Goal: Information Seeking & Learning: Learn about a topic

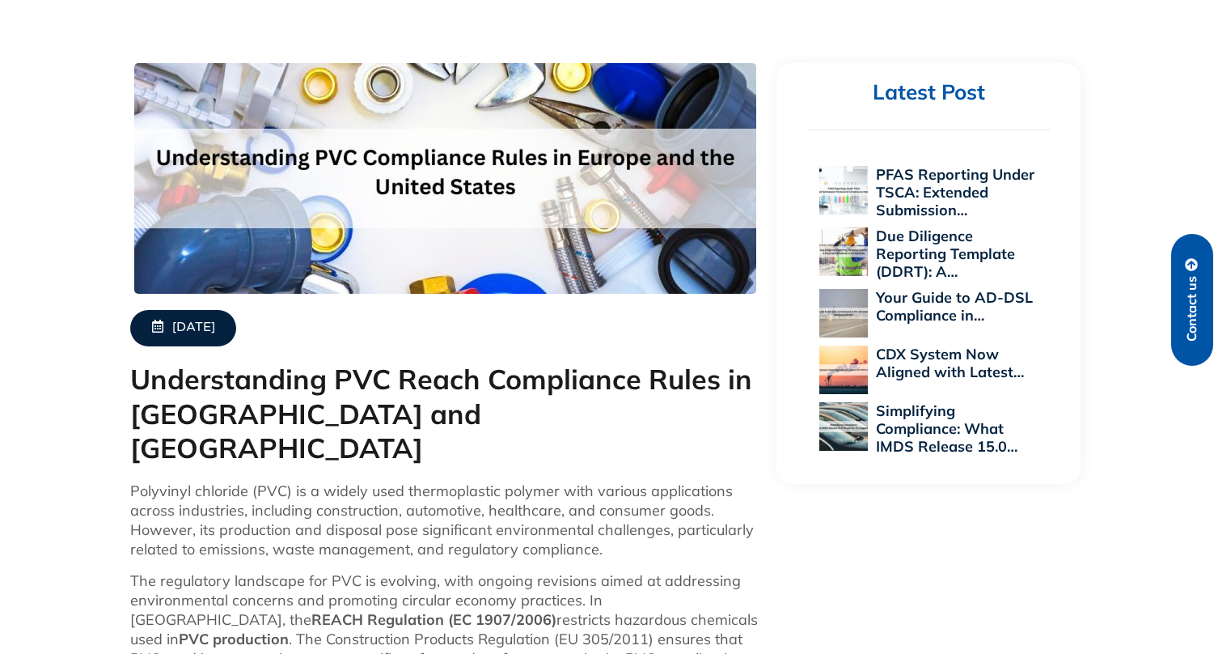
scroll to position [647, 0]
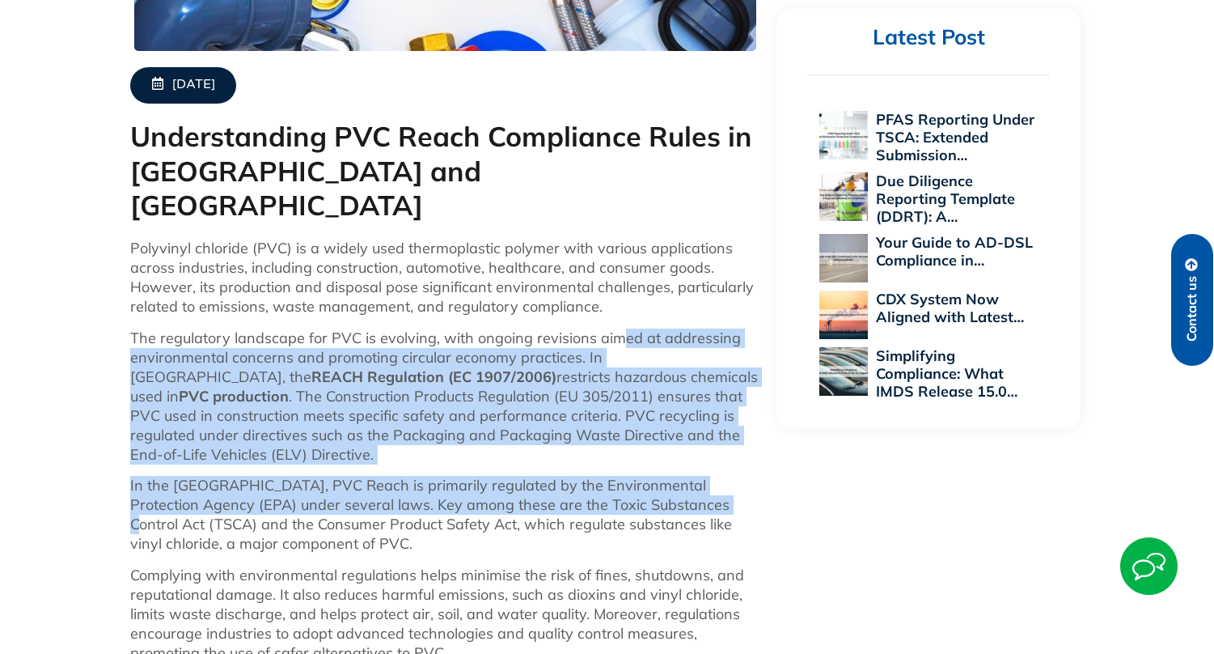
drag, startPoint x: 621, startPoint y: 311, endPoint x: 690, endPoint y: 454, distance: 158.8
click at [690, 454] on div "Polyvinyl chloride (PVC) is a widely used thermoplastic polymer with various ap…" at bounding box center [445, 617] width 631 height 757
drag, startPoint x: 690, startPoint y: 454, endPoint x: 635, endPoint y: 442, distance: 56.2
click at [630, 476] on p "In the [GEOGRAPHIC_DATA], PVC Reach is primarily regulated by the Environmental…" at bounding box center [445, 515] width 631 height 78
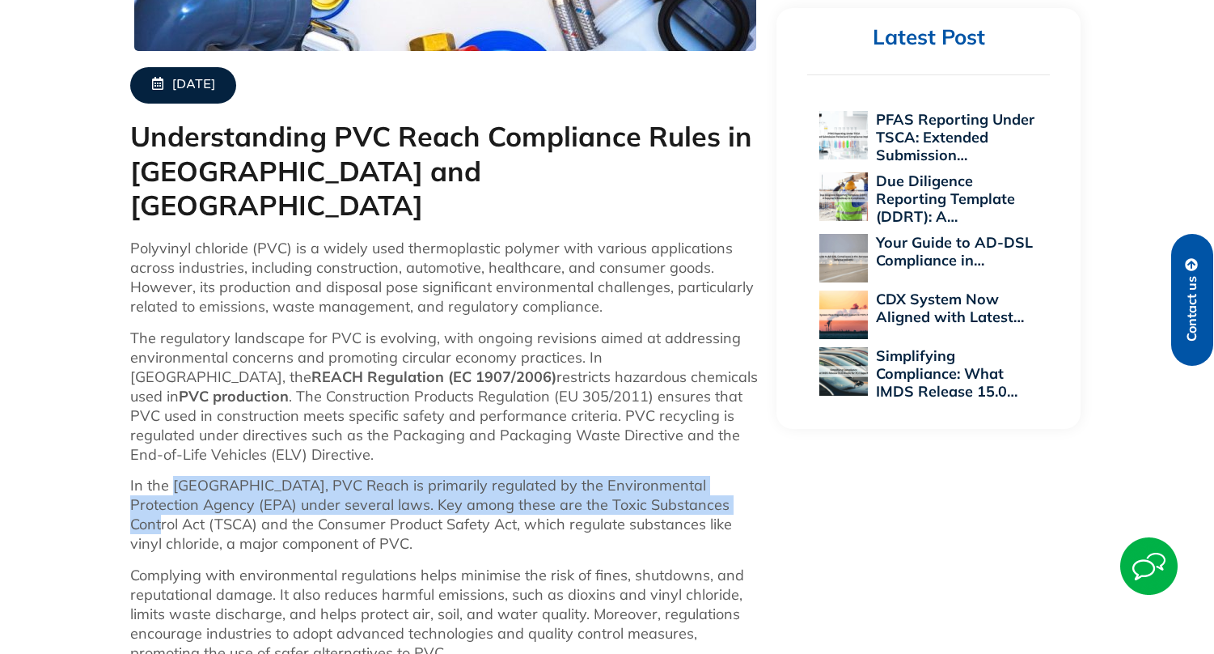
drag, startPoint x: 176, startPoint y: 434, endPoint x: 700, endPoint y: 460, distance: 524.0
click at [700, 476] on p "In the [GEOGRAPHIC_DATA], PVC Reach is primarily regulated by the Environmental…" at bounding box center [445, 515] width 631 height 78
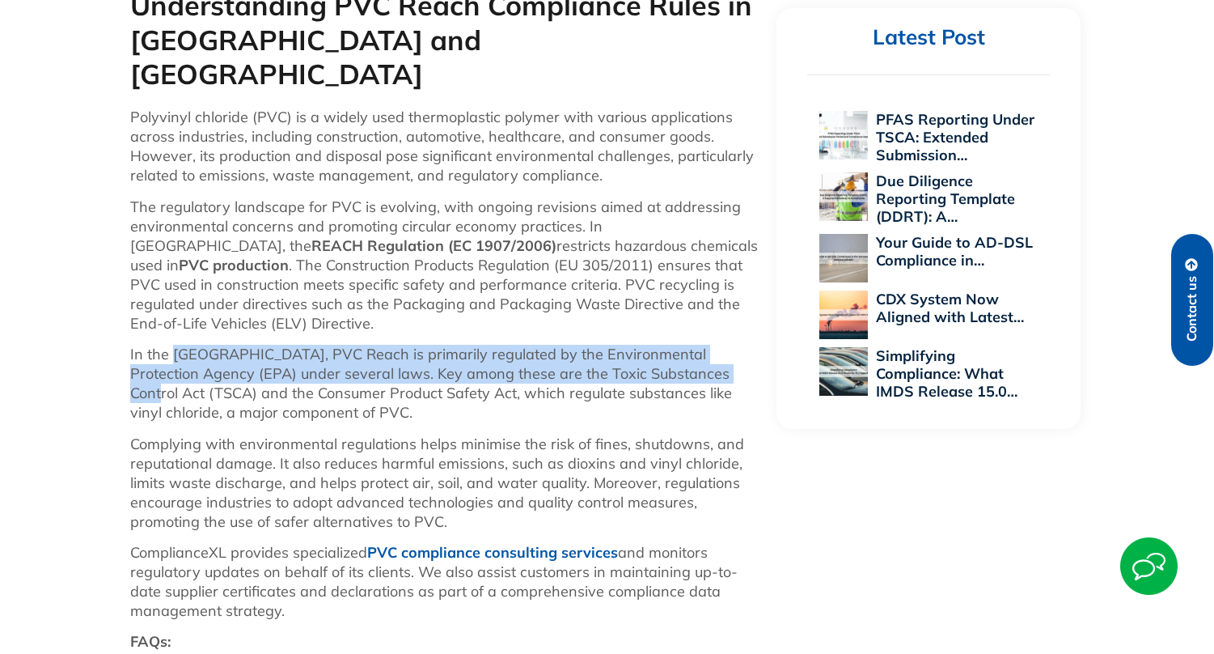
scroll to position [809, 0]
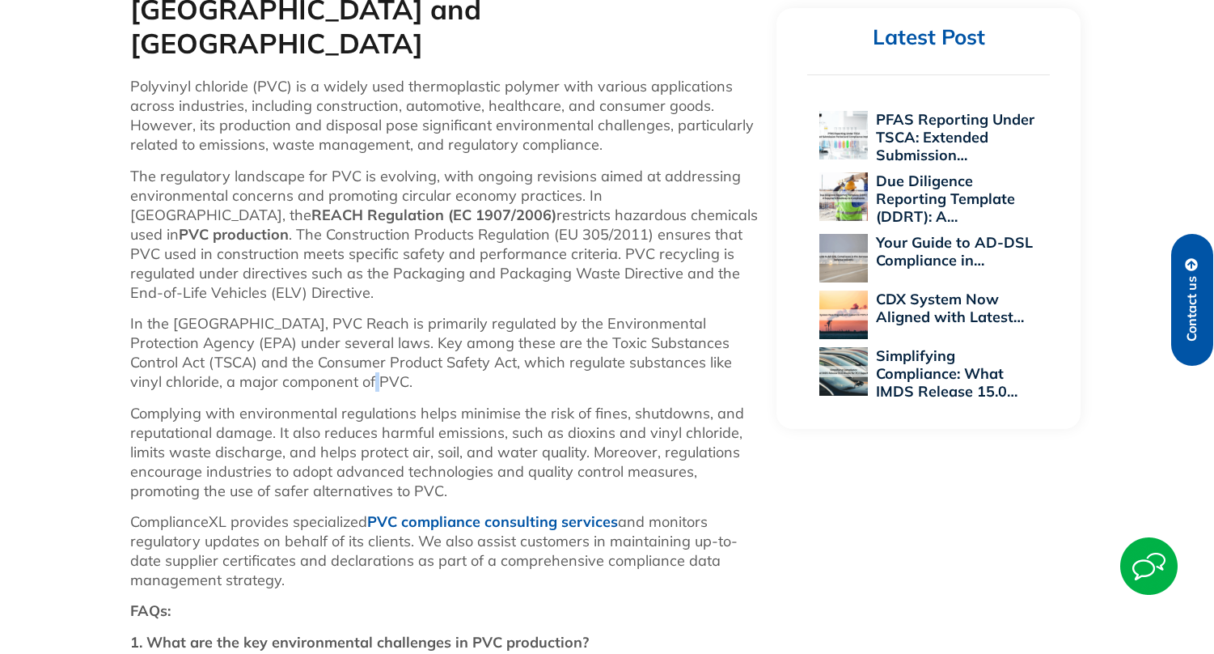
drag, startPoint x: 297, startPoint y: 337, endPoint x: 320, endPoint y: 332, distance: 23.2
click at [320, 332] on p "In the [GEOGRAPHIC_DATA], PVC Reach is primarily regulated by the Environmental…" at bounding box center [445, 353] width 631 height 78
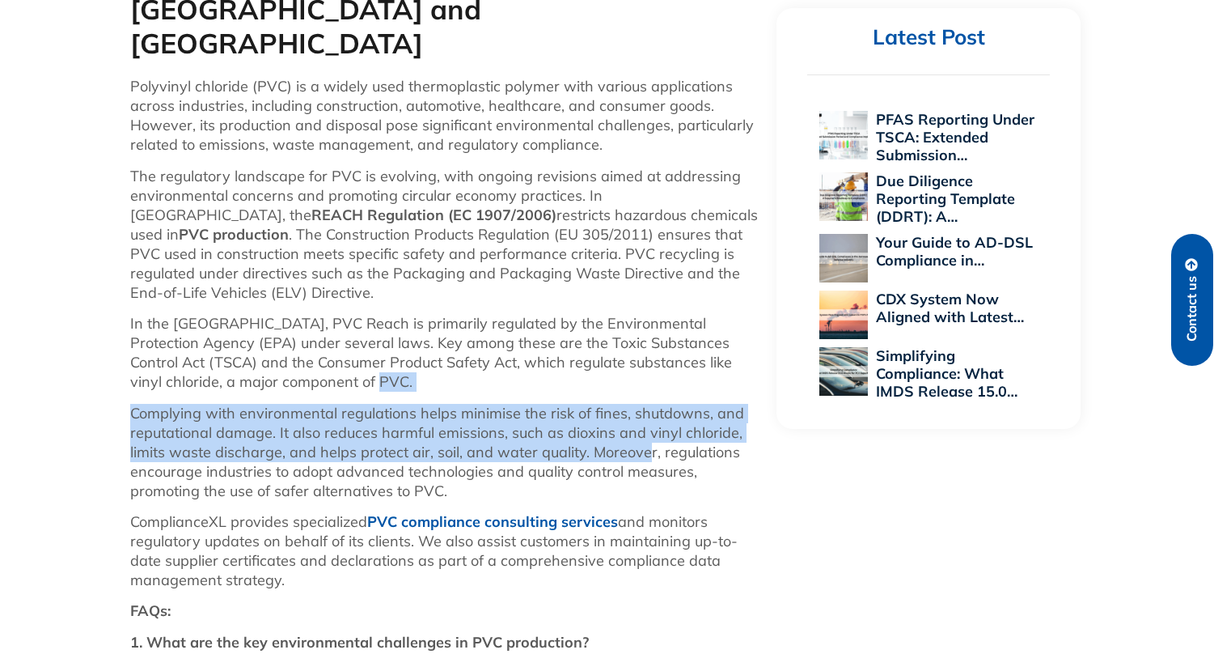
drag, startPoint x: 315, startPoint y: 326, endPoint x: 643, endPoint y: 395, distance: 335.5
click at [643, 395] on div "Polyvinyl chloride (PVC) is a widely used thermoplastic polymer with various ap…" at bounding box center [445, 455] width 631 height 757
click at [643, 404] on p "Complying with environmental regulations helps minimise the risk of fines, shut…" at bounding box center [445, 452] width 631 height 97
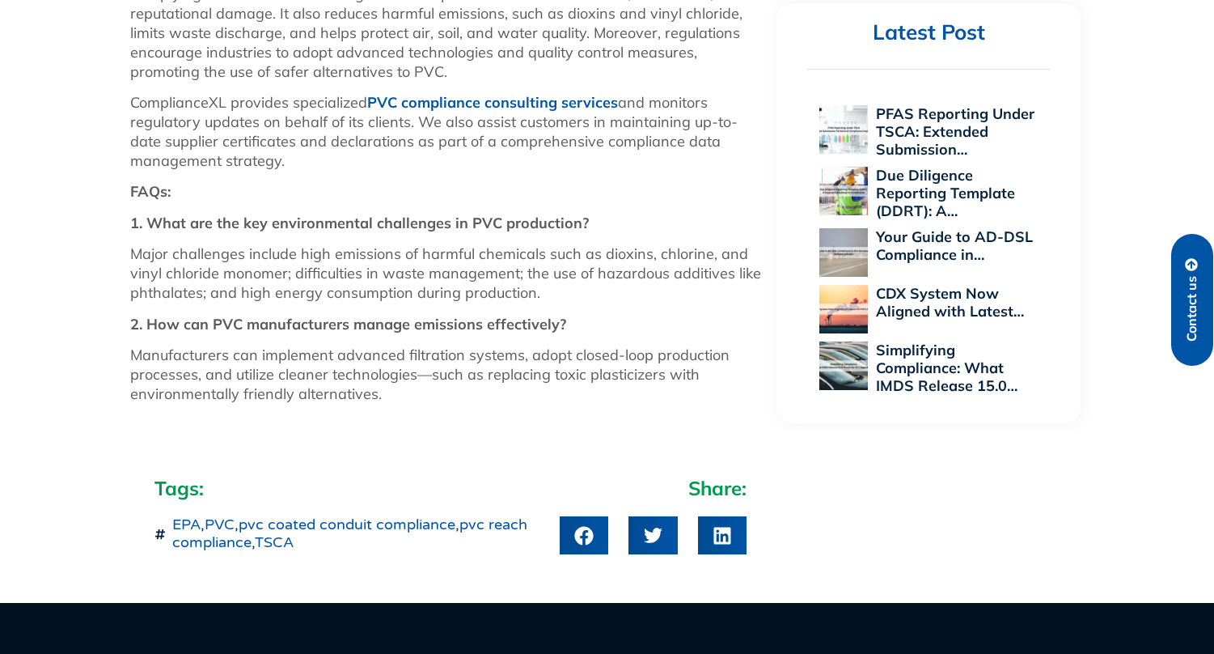
scroll to position [1456, 0]
